Goal: Task Accomplishment & Management: Use online tool/utility

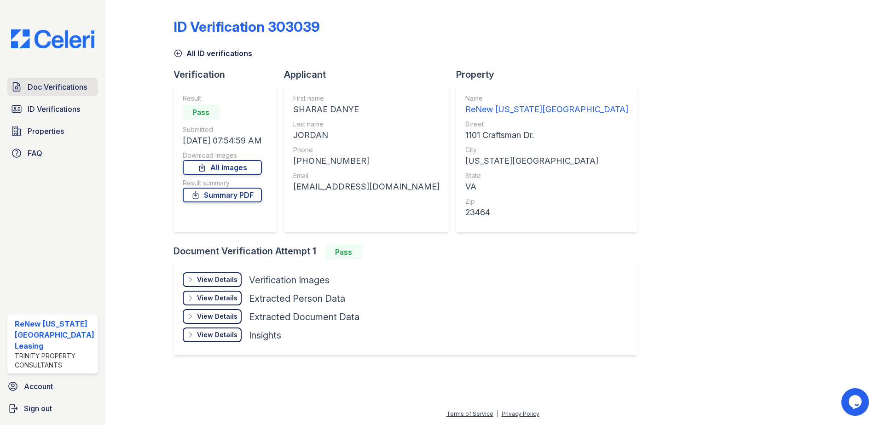
click at [52, 86] on span "Doc Verifications" at bounding box center [57, 86] width 59 height 11
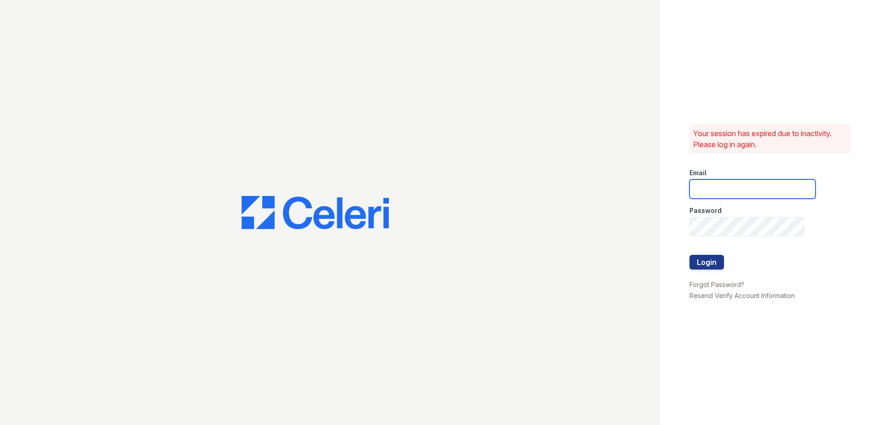
type input "renewvirginiabeach@trinity-pm.com"
click at [690, 262] on button "Login" at bounding box center [707, 262] width 35 height 15
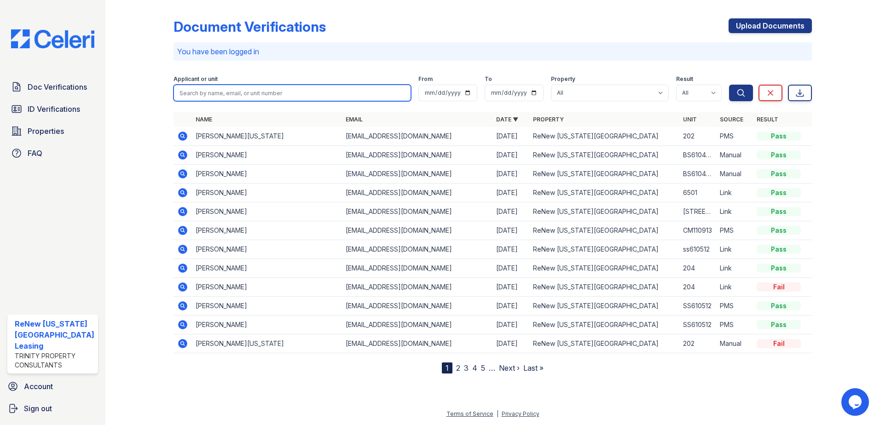
click at [222, 93] on input "search" at bounding box center [293, 93] width 238 height 17
type input "[PERSON_NAME]"
click at [729, 85] on button "Search" at bounding box center [741, 93] width 24 height 17
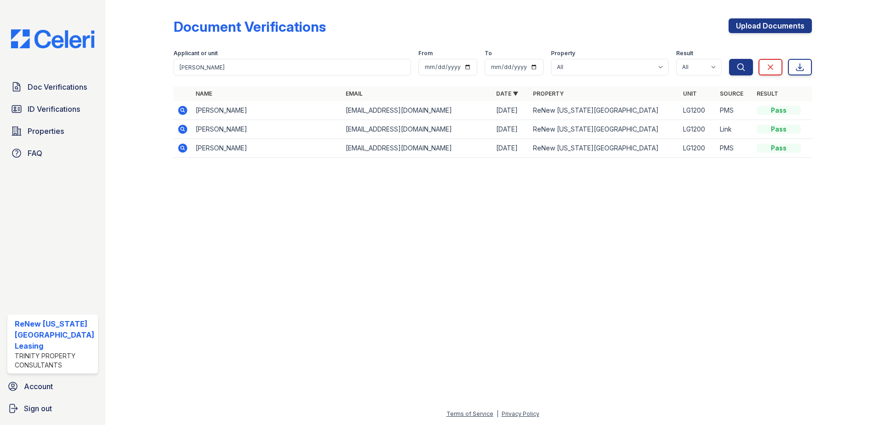
click at [180, 128] on icon at bounding box center [182, 129] width 11 height 11
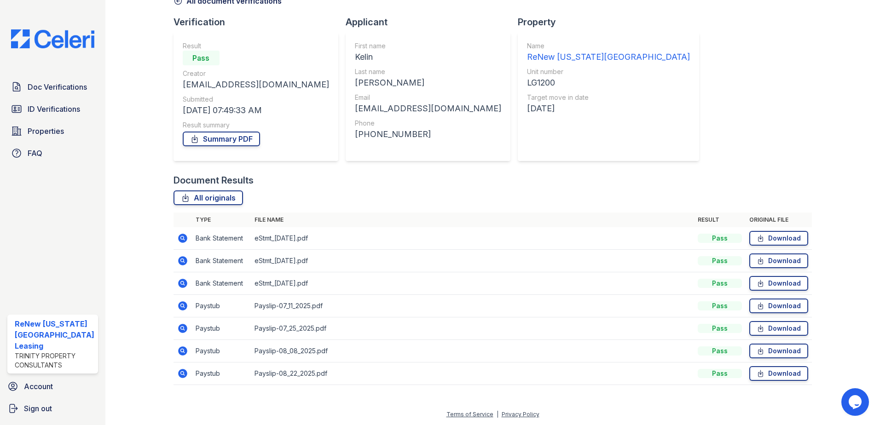
scroll to position [53, 0]
click at [182, 305] on icon at bounding box center [182, 305] width 11 height 11
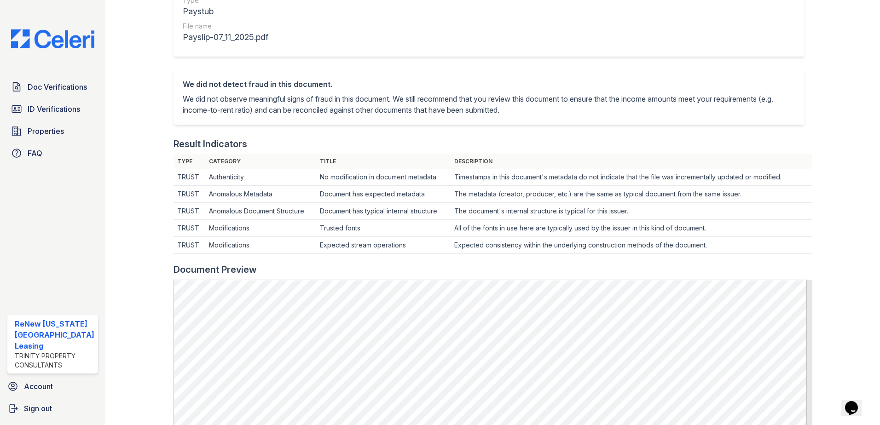
scroll to position [230, 0]
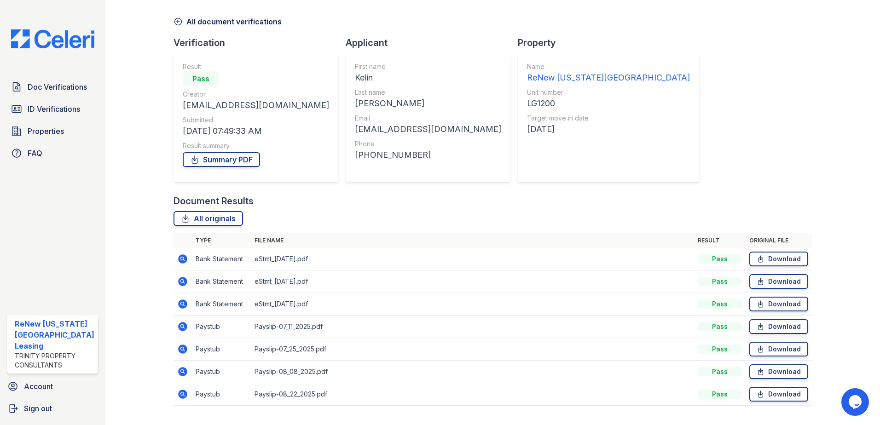
scroll to position [46, 0]
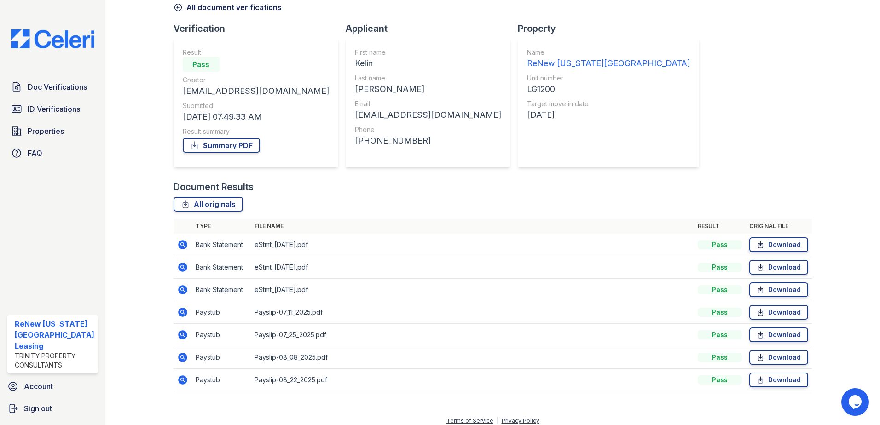
click at [183, 380] on icon at bounding box center [182, 380] width 9 height 9
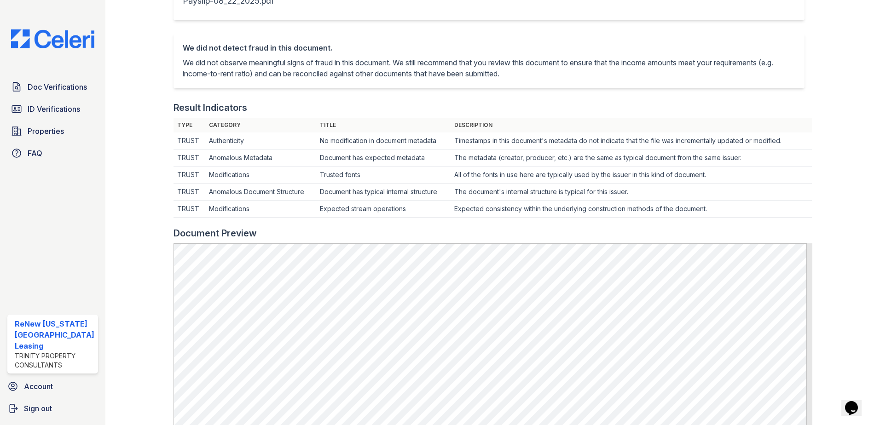
scroll to position [230, 0]
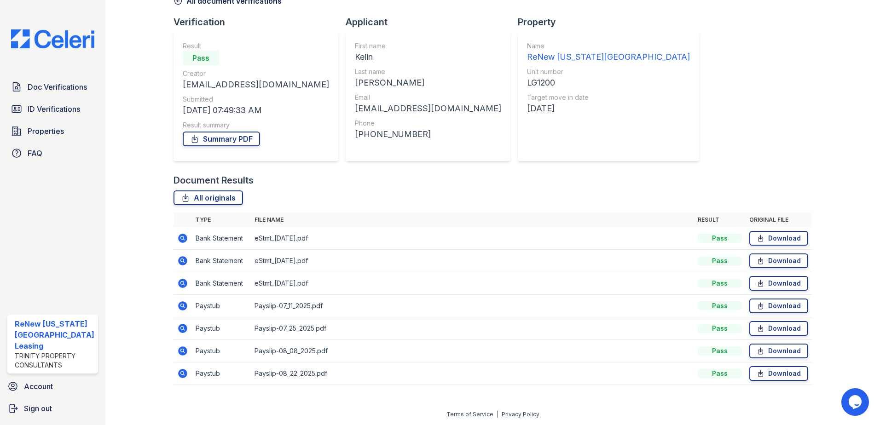
scroll to position [53, 0]
click at [158, 82] on div at bounding box center [146, 172] width 53 height 443
